Goal: Task Accomplishment & Management: Manage account settings

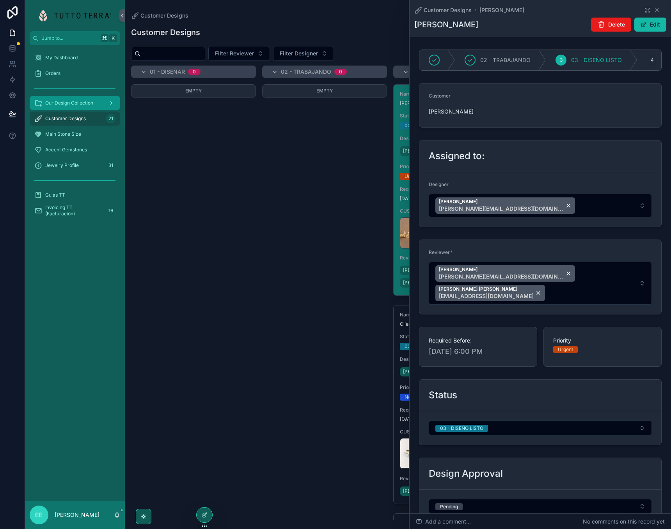
click at [72, 107] on div "Our Design Collection" at bounding box center [74, 103] width 81 height 12
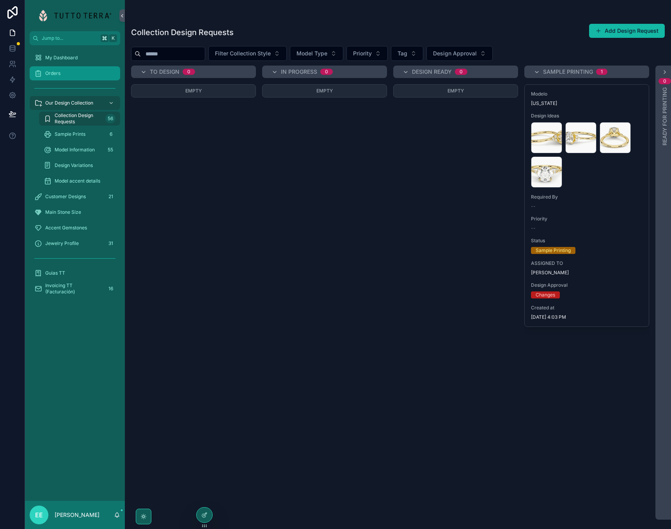
click at [56, 73] on span "Orders" at bounding box center [52, 73] width 15 height 6
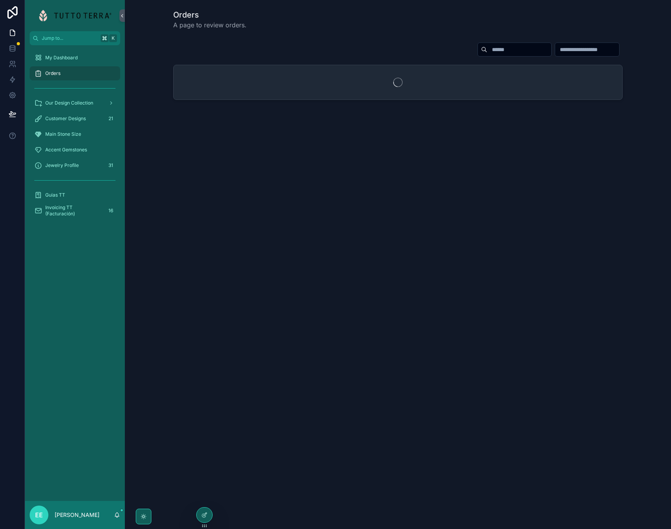
click at [487, 50] on input "scrollable content" at bounding box center [519, 49] width 64 height 11
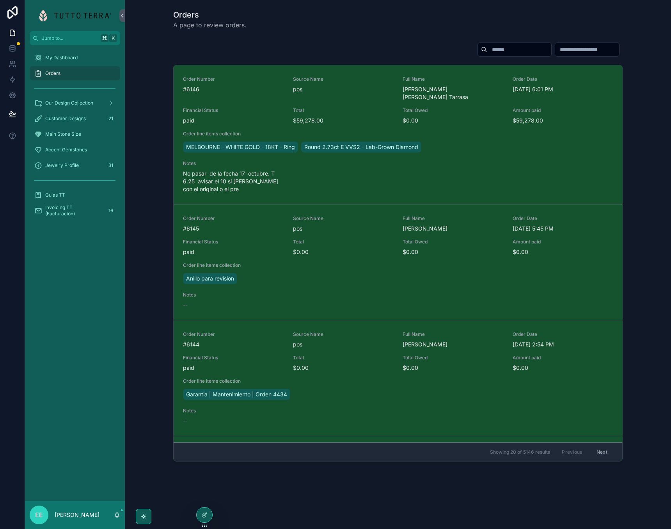
paste input "****"
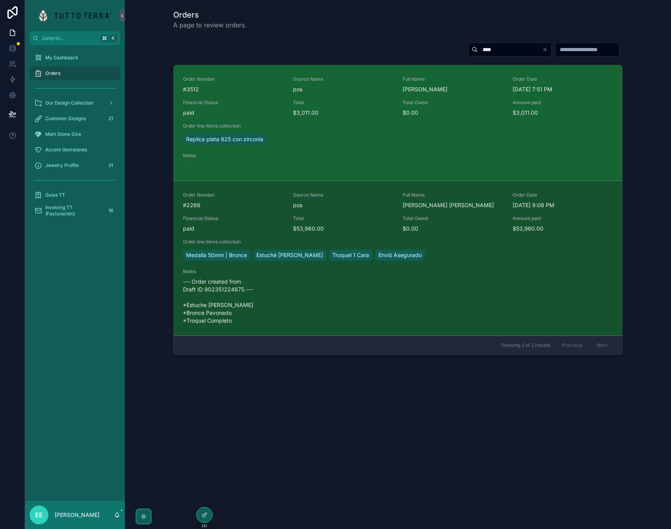
type input "****"
click at [246, 106] on div "Financial Status paid" at bounding box center [233, 108] width 101 height 17
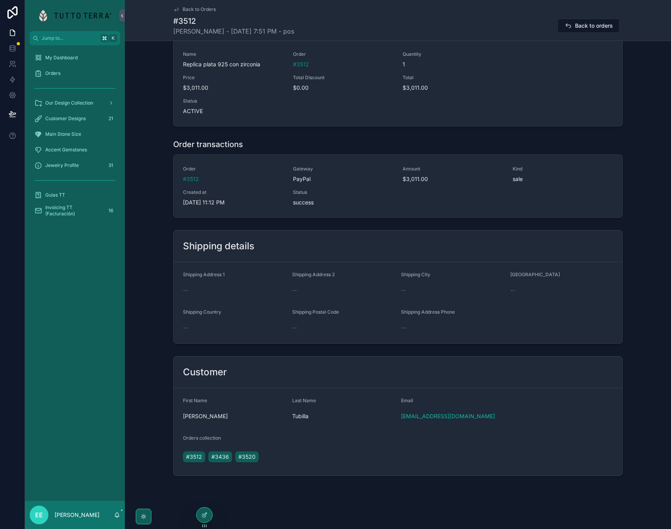
scroll to position [268, 0]
click at [251, 456] on span "#3520" at bounding box center [246, 457] width 17 height 8
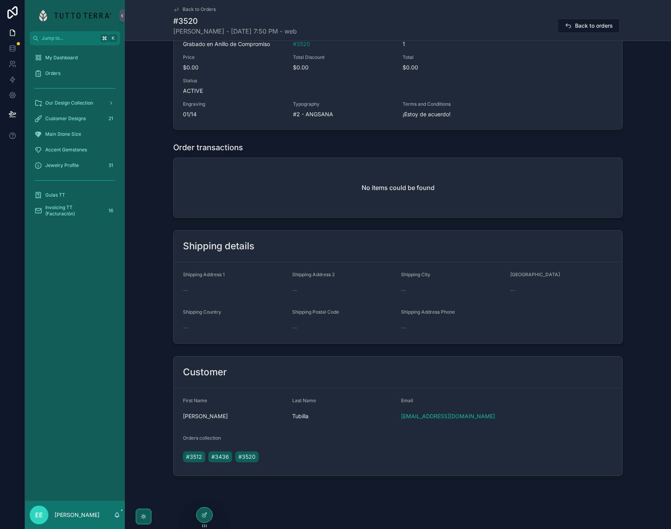
scroll to position [289, 0]
click at [219, 456] on span "#3436" at bounding box center [220, 457] width 18 height 8
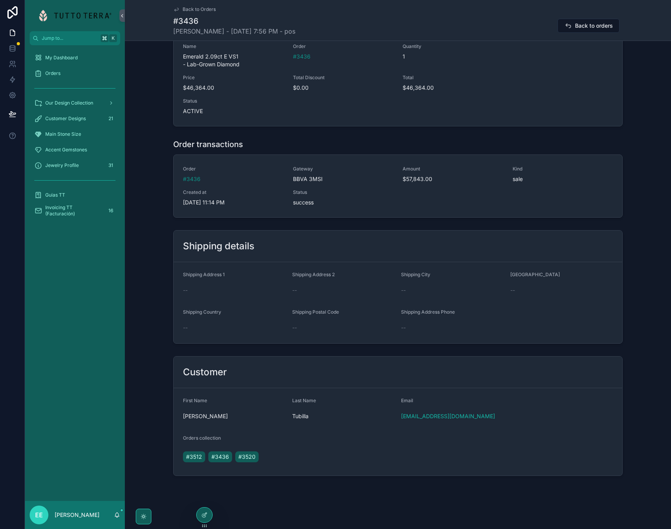
scroll to position [362, 0]
click at [196, 457] on span "#3512" at bounding box center [194, 457] width 16 height 8
click at [220, 459] on span "#3436" at bounding box center [220, 457] width 18 height 8
